Goal: Communication & Community: Answer question/provide support

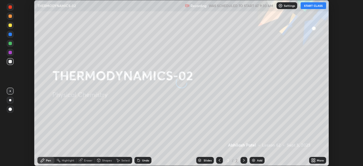
scroll to position [166, 363]
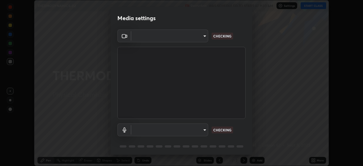
type input "6f19bd17bb1345d3381c364c08f732a45a1be43fbbd3e071611a8edbcb1d3ae0"
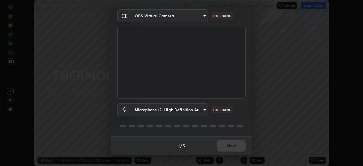
click at [202, 110] on body "Erase all THERMODYNAMICS-02 Recording WAS SCHEDULED TO START AT 9:30 AM Setting…" at bounding box center [181, 83] width 363 height 166
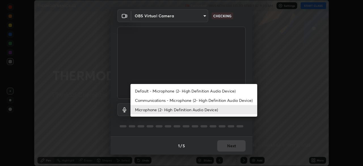
click at [204, 102] on li "Communications - Microphone (2- High Definition Audio Device)" at bounding box center [194, 100] width 127 height 9
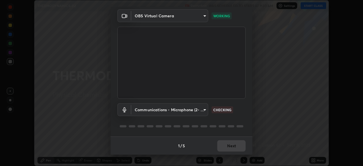
click at [204, 112] on body "Erase all THERMODYNAMICS-02 Recording WAS SCHEDULED TO START AT 9:30 AM Setting…" at bounding box center [181, 83] width 363 height 166
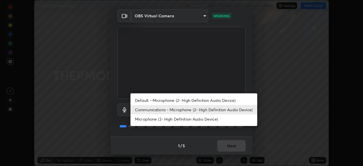
click at [208, 119] on li "Microphone (2- High Definition Audio Device)" at bounding box center [194, 118] width 127 height 9
type input "b26882c646bee67dc3b344b1dbf842c37ce4767a2daa6019220ab5102cc6c7c8"
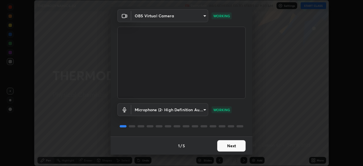
click at [237, 144] on button "Next" at bounding box center [231, 145] width 28 height 11
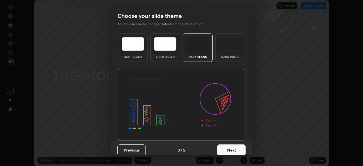
click at [236, 145] on button "Next" at bounding box center [231, 149] width 28 height 11
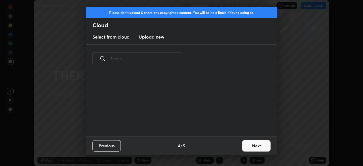
click at [254, 144] on button "Next" at bounding box center [256, 145] width 28 height 11
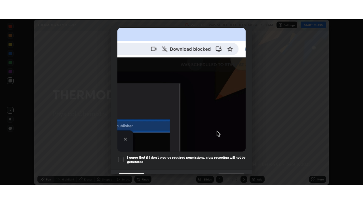
scroll to position [136, 0]
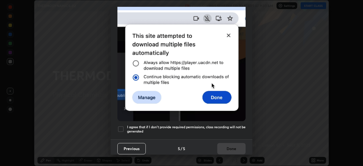
click at [233, 125] on h5 "I agree that if I don't provide required permissions, class recording will not …" at bounding box center [186, 129] width 119 height 9
click at [235, 147] on button "Done" at bounding box center [231, 148] width 28 height 11
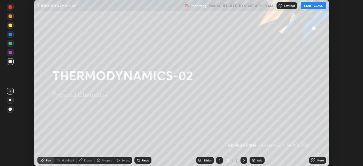
click at [315, 6] on button "START CLASS" at bounding box center [314, 5] width 26 height 7
click at [315, 159] on icon at bounding box center [314, 159] width 1 height 1
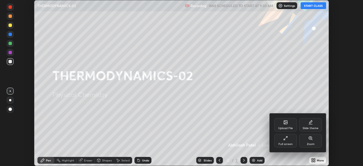
click at [289, 143] on div "Full screen" at bounding box center [286, 144] width 14 height 3
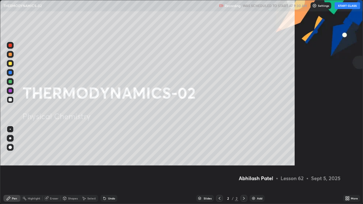
scroll to position [204, 363]
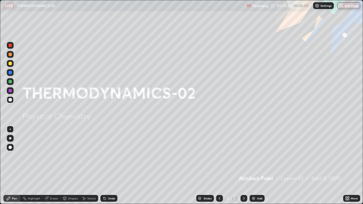
click at [258, 166] on div "Add" at bounding box center [257, 198] width 15 height 7
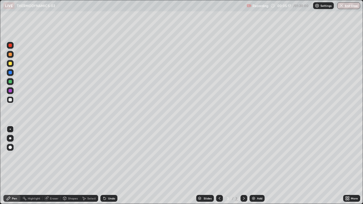
click at [9, 139] on div at bounding box center [10, 138] width 7 height 7
click at [111, 166] on div "Undo" at bounding box center [108, 198] width 17 height 7
click at [110, 166] on div "Undo" at bounding box center [111, 198] width 7 height 3
click at [72, 166] on div "Shapes" at bounding box center [73, 198] width 10 height 3
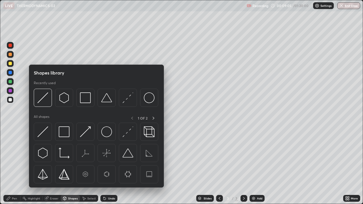
click at [257, 166] on div "Add" at bounding box center [257, 198] width 15 height 7
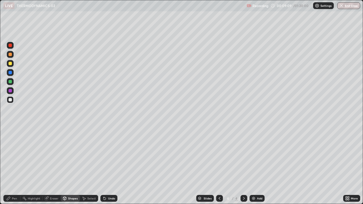
click at [109, 166] on div "Undo" at bounding box center [108, 198] width 17 height 7
click at [15, 166] on div "Pen" at bounding box center [11, 198] width 17 height 7
click at [108, 166] on div "Undo" at bounding box center [108, 198] width 17 height 7
click at [11, 91] on div at bounding box center [10, 90] width 3 height 3
click at [112, 166] on div "Undo" at bounding box center [108, 198] width 17 height 7
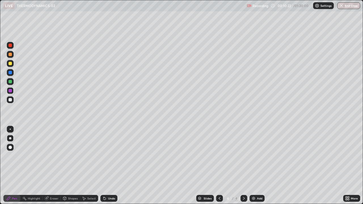
click at [110, 166] on div "Undo" at bounding box center [108, 198] width 17 height 7
click at [108, 166] on div "Undo" at bounding box center [108, 198] width 17 height 7
click at [106, 166] on div "Undo" at bounding box center [108, 198] width 17 height 7
click at [108, 166] on div "Undo" at bounding box center [108, 198] width 17 height 7
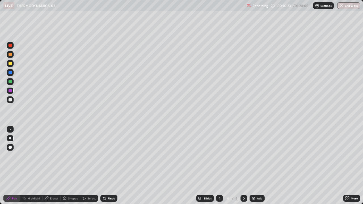
click at [109, 166] on div "Undo" at bounding box center [108, 198] width 17 height 7
click at [12, 101] on div at bounding box center [10, 100] width 7 height 7
click at [116, 166] on div "Undo" at bounding box center [108, 198] width 17 height 7
click at [121, 166] on div "Slides 4 / 4 Add" at bounding box center [231, 198] width 226 height 11
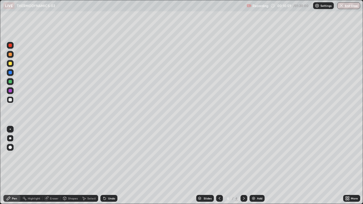
click at [123, 166] on div "Slides 4 / 4 Add" at bounding box center [231, 198] width 226 height 11
click at [124, 166] on div "Slides 4 / 4 Add" at bounding box center [231, 198] width 226 height 11
click at [112, 166] on div "Undo" at bounding box center [111, 198] width 7 height 3
click at [110, 166] on div "Undo" at bounding box center [111, 198] width 7 height 3
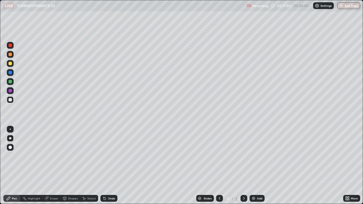
click at [108, 166] on div "Undo" at bounding box center [111, 198] width 7 height 3
click at [107, 166] on div "Undo" at bounding box center [108, 198] width 17 height 7
click at [106, 166] on div "Undo" at bounding box center [108, 198] width 17 height 7
click at [104, 166] on icon at bounding box center [105, 199] width 2 height 2
click at [13, 81] on div at bounding box center [10, 81] width 7 height 7
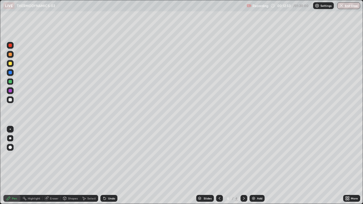
click at [13, 73] on div at bounding box center [10, 72] width 7 height 7
click at [259, 166] on div "Add" at bounding box center [257, 198] width 15 height 7
click at [68, 166] on div "Shapes" at bounding box center [73, 198] width 10 height 3
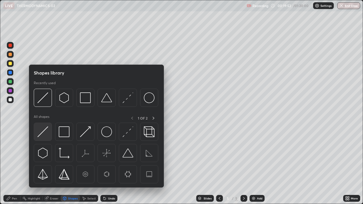
click at [45, 134] on img at bounding box center [42, 132] width 11 height 11
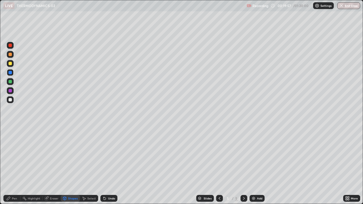
click at [112, 166] on div "Undo" at bounding box center [108, 198] width 17 height 7
click at [15, 166] on div "Pen" at bounding box center [14, 198] width 5 height 3
click at [11, 100] on div at bounding box center [10, 99] width 3 height 3
click at [107, 166] on div "Undo" at bounding box center [108, 198] width 17 height 7
click at [108, 166] on div "Undo" at bounding box center [108, 198] width 17 height 7
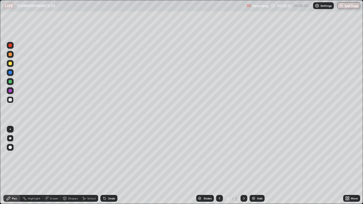
click at [255, 166] on div "Add" at bounding box center [257, 198] width 15 height 7
click at [72, 166] on div "Shapes" at bounding box center [70, 198] width 19 height 7
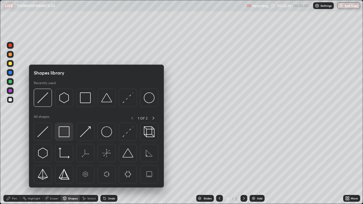
click at [67, 135] on img at bounding box center [64, 132] width 11 height 11
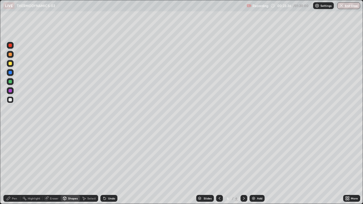
click at [14, 166] on div "Pen" at bounding box center [11, 198] width 17 height 7
click at [92, 166] on div "Select" at bounding box center [91, 198] width 9 height 3
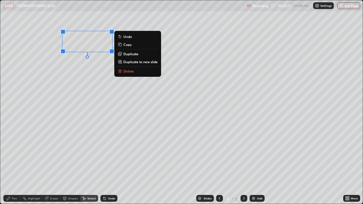
click at [91, 80] on div "0 ° Undo Copy Duplicate Duplicate to new slide Delete" at bounding box center [181, 102] width 363 height 204
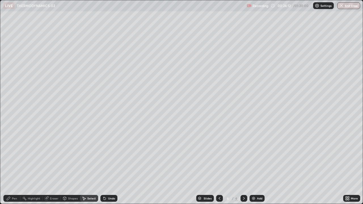
click at [73, 166] on div "Shapes" at bounding box center [73, 198] width 10 height 3
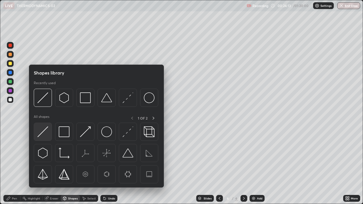
click at [49, 136] on div at bounding box center [43, 132] width 18 height 18
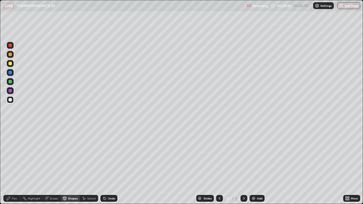
click at [15, 166] on div "Pen" at bounding box center [14, 198] width 5 height 3
click at [114, 166] on div "Undo" at bounding box center [108, 198] width 17 height 7
click at [106, 166] on div "Undo" at bounding box center [108, 198] width 17 height 7
click at [253, 166] on div "Add" at bounding box center [257, 198] width 15 height 7
click at [11, 91] on div at bounding box center [10, 90] width 3 height 3
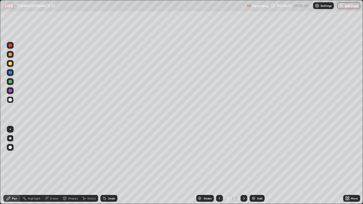
click at [10, 79] on div at bounding box center [10, 81] width 7 height 7
click at [10, 66] on div at bounding box center [10, 63] width 7 height 7
click at [110, 166] on div "Undo" at bounding box center [111, 198] width 7 height 3
click at [107, 166] on div "Undo" at bounding box center [108, 198] width 17 height 7
click at [106, 166] on icon at bounding box center [104, 198] width 5 height 5
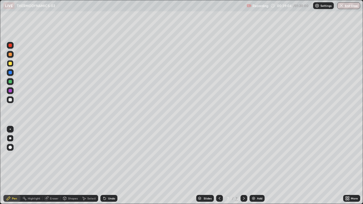
click at [106, 166] on icon at bounding box center [104, 198] width 5 height 5
click at [104, 166] on icon at bounding box center [105, 199] width 2 height 2
click at [263, 166] on div "Add" at bounding box center [257, 198] width 15 height 7
click at [219, 166] on icon at bounding box center [219, 198] width 5 height 5
click at [113, 166] on div "Undo" at bounding box center [108, 198] width 17 height 7
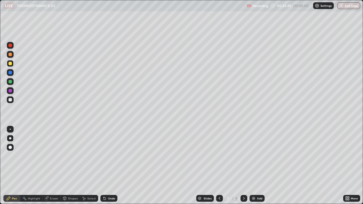
click at [113, 166] on div "Undo" at bounding box center [111, 198] width 7 height 3
click at [115, 166] on div "Undo" at bounding box center [108, 198] width 17 height 7
click at [114, 166] on div "Undo" at bounding box center [108, 198] width 17 height 7
click at [263, 154] on button "Undo" at bounding box center [265, 156] width 16 height 7
click at [253, 166] on img at bounding box center [254, 198] width 5 height 5
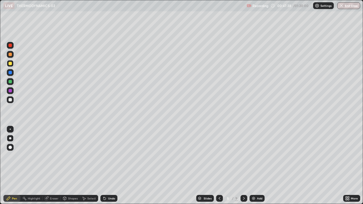
click at [52, 166] on div "Eraser" at bounding box center [54, 198] width 9 height 3
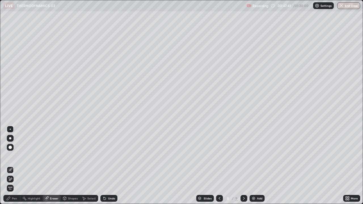
click at [12, 166] on div "Pen" at bounding box center [11, 198] width 17 height 7
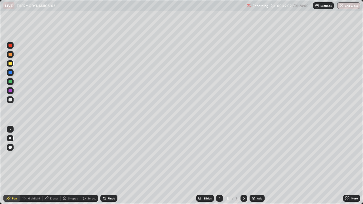
click at [74, 166] on div "Shapes" at bounding box center [73, 198] width 10 height 3
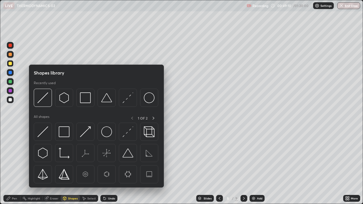
click at [87, 166] on div "Select" at bounding box center [91, 198] width 9 height 3
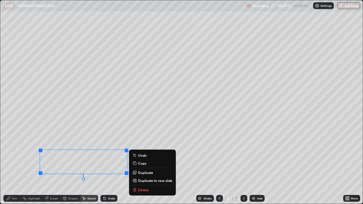
click at [104, 118] on div "0 ° Undo Copy Duplicate Duplicate to new slide Delete" at bounding box center [181, 102] width 363 height 204
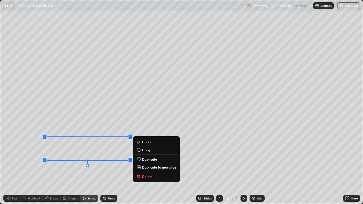
click at [106, 116] on div "0 ° Undo Copy Duplicate Duplicate to new slide Delete" at bounding box center [181, 102] width 363 height 204
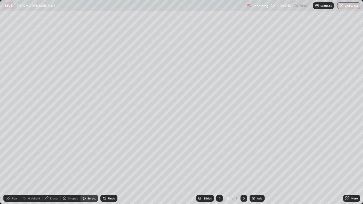
click at [12, 166] on div "Pen" at bounding box center [14, 198] width 5 height 3
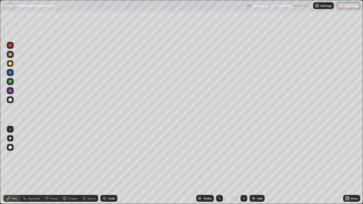
click at [109, 166] on div "Undo" at bounding box center [108, 198] width 17 height 7
click at [111, 166] on div "Undo" at bounding box center [108, 198] width 17 height 7
click at [97, 166] on div "Select" at bounding box center [89, 198] width 18 height 7
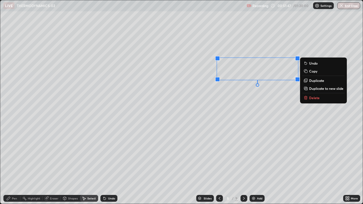
click at [254, 107] on div "0 ° Undo Copy Duplicate Duplicate to new slide Delete" at bounding box center [181, 102] width 363 height 204
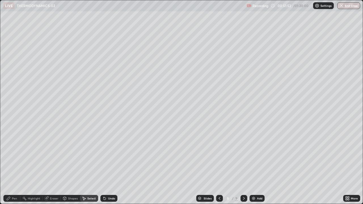
click at [17, 166] on div "Pen" at bounding box center [11, 198] width 17 height 7
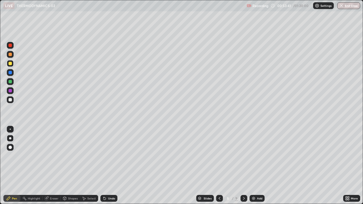
click at [116, 166] on div "Undo" at bounding box center [108, 198] width 17 height 7
click at [113, 166] on div "Undo" at bounding box center [111, 198] width 7 height 3
click at [116, 166] on div "Undo" at bounding box center [108, 198] width 17 height 7
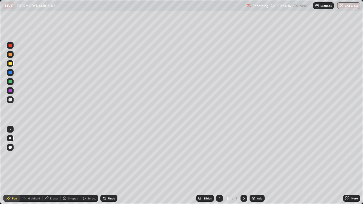
click at [120, 166] on div "Slides 8 / 9 Add" at bounding box center [231, 198] width 226 height 11
click at [112, 166] on div "Undo" at bounding box center [111, 198] width 7 height 3
click at [113, 166] on div "Undo" at bounding box center [111, 198] width 7 height 3
click at [114, 166] on div "Undo" at bounding box center [111, 198] width 7 height 3
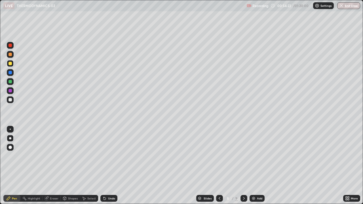
click at [115, 166] on div "Undo" at bounding box center [108, 198] width 17 height 7
click at [257, 166] on div "Add" at bounding box center [257, 198] width 15 height 7
click at [110, 166] on div "Undo" at bounding box center [108, 198] width 17 height 7
click at [108, 166] on div "Undo" at bounding box center [108, 198] width 17 height 7
click at [114, 166] on div "Undo" at bounding box center [111, 198] width 7 height 3
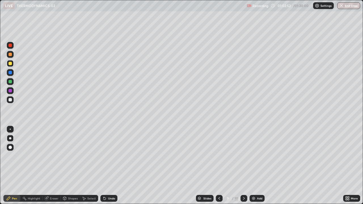
click at [113, 166] on div "Undo" at bounding box center [108, 198] width 17 height 7
click at [114, 166] on div "Undo" at bounding box center [108, 198] width 17 height 7
click at [115, 166] on div "Undo" at bounding box center [108, 198] width 17 height 7
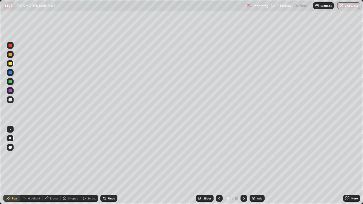
click at [113, 166] on div "Undo" at bounding box center [111, 198] width 7 height 3
click at [116, 166] on div "Undo" at bounding box center [108, 198] width 17 height 7
click at [114, 166] on div "Undo" at bounding box center [111, 198] width 7 height 3
click at [256, 166] on div "Add" at bounding box center [257, 198] width 15 height 7
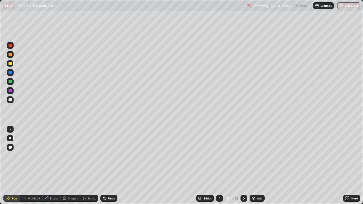
click at [11, 72] on div at bounding box center [10, 72] width 3 height 3
click at [110, 166] on div "Undo" at bounding box center [111, 198] width 7 height 3
click at [112, 166] on div "Undo" at bounding box center [108, 198] width 17 height 7
click at [111, 166] on div "Undo" at bounding box center [111, 198] width 7 height 3
click at [12, 101] on div at bounding box center [10, 100] width 7 height 7
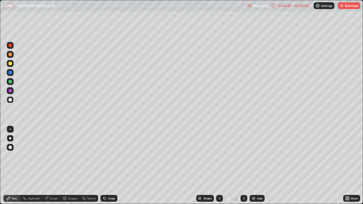
click at [222, 166] on div at bounding box center [219, 198] width 7 height 7
click at [187, 166] on div "Slides 10 / 12 Add" at bounding box center [231, 198] width 226 height 11
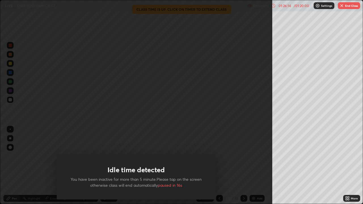
click at [345, 7] on button "End Class" at bounding box center [349, 5] width 22 height 7
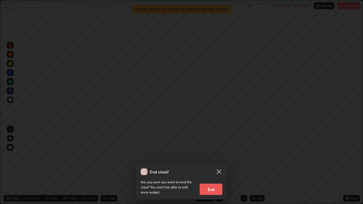
click at [215, 166] on button "End" at bounding box center [211, 189] width 23 height 11
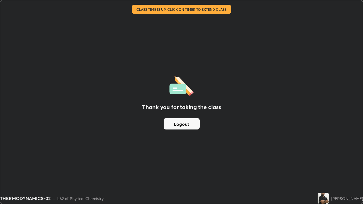
click at [188, 124] on button "Logout" at bounding box center [182, 123] width 36 height 11
click at [184, 125] on button "Logout" at bounding box center [182, 123] width 36 height 11
click at [183, 123] on button "Logout" at bounding box center [182, 123] width 36 height 11
